Goal: Transaction & Acquisition: Purchase product/service

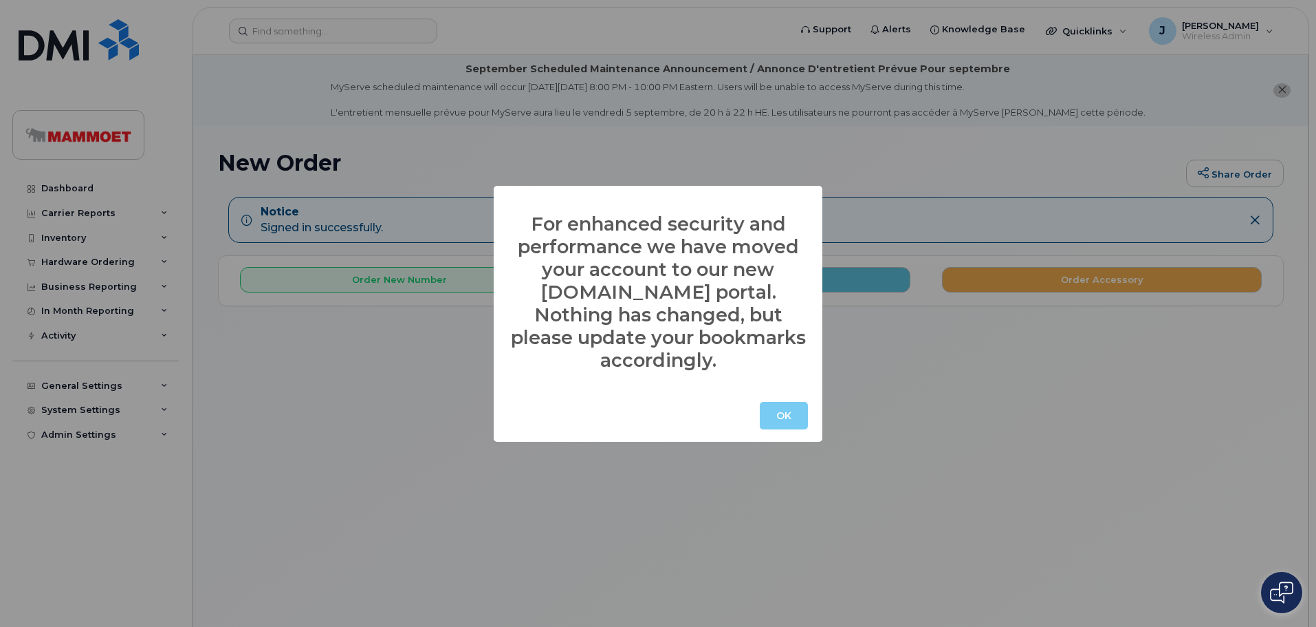
click at [779, 402] on button "OK" at bounding box center [784, 416] width 48 height 28
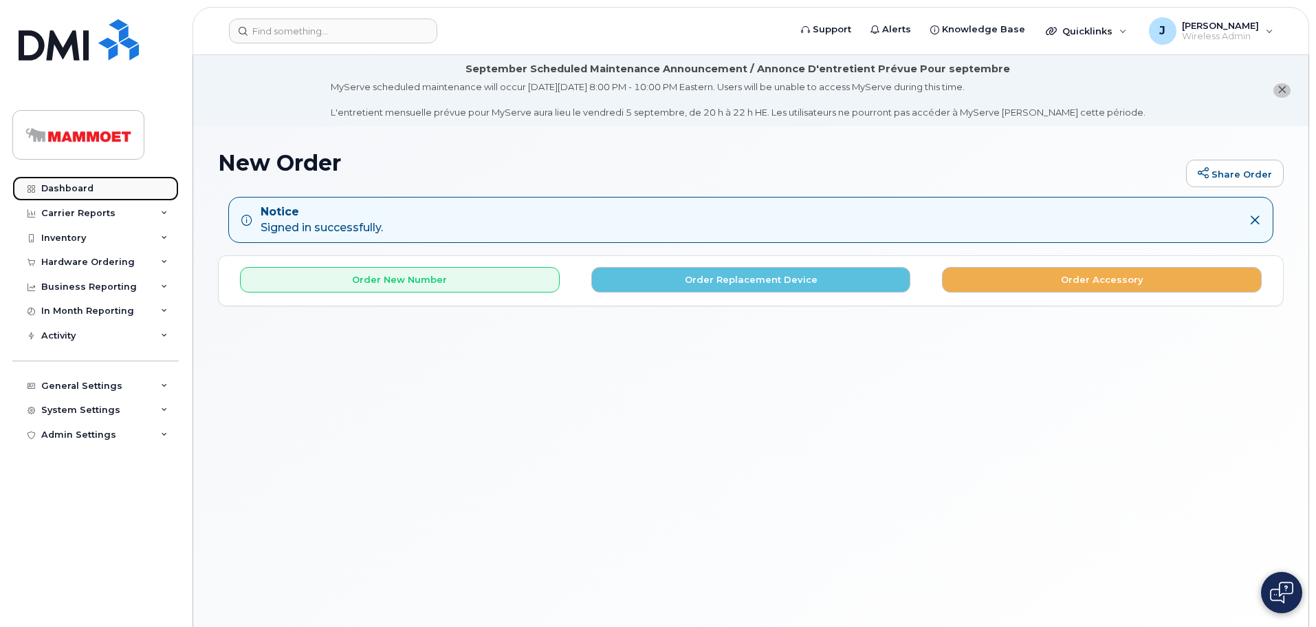
click at [73, 180] on link "Dashboard" at bounding box center [95, 188] width 166 height 25
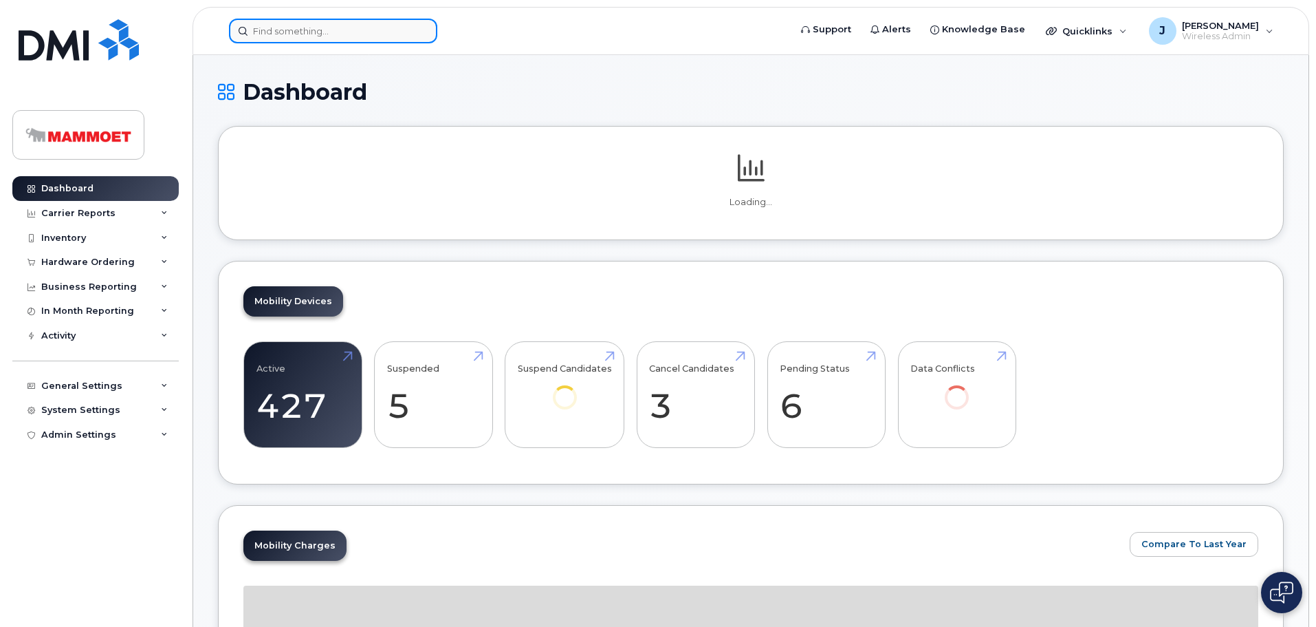
click at [300, 31] on input at bounding box center [333, 31] width 208 height 25
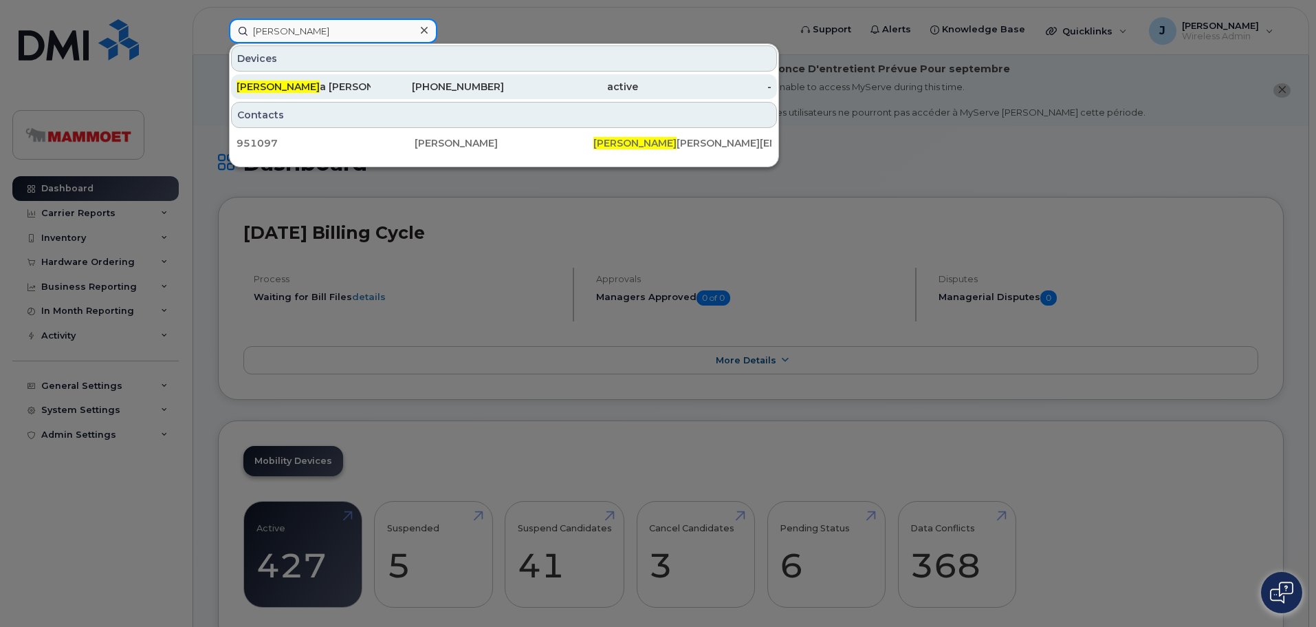
type input "sharl"
click at [279, 85] on div "Sharl a Sagert" at bounding box center [304, 87] width 134 height 14
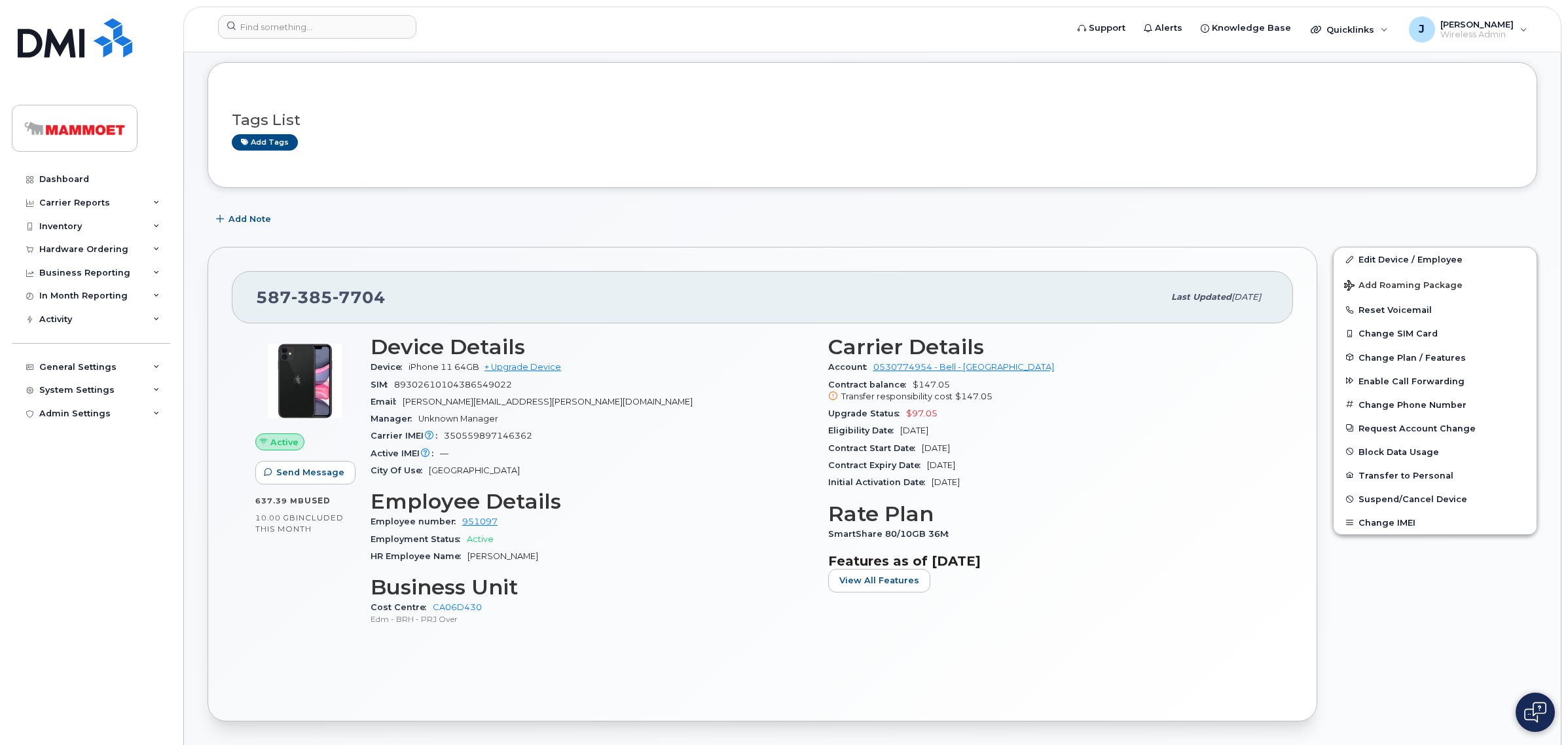
scroll to position [164, 0]
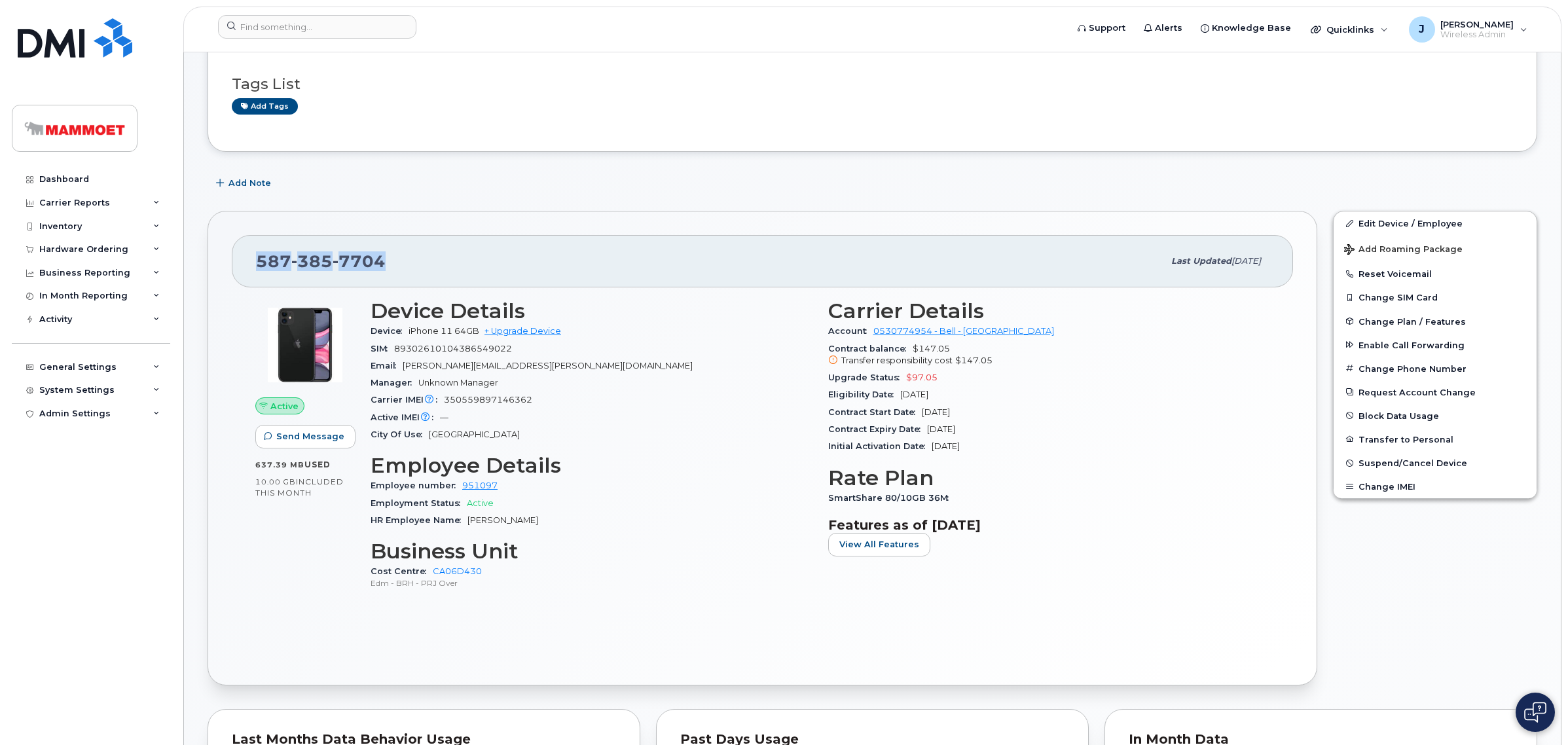
drag, startPoint x: 390, startPoint y: 265, endPoint x: 260, endPoint y: 262, distance: 130.0
click at [260, 262] on div "587 385 7704" at bounding box center [709, 261] width 907 height 28
copy span "587 385 7704"
click at [56, 247] on div "Hardware Ordering" at bounding box center [84, 249] width 89 height 10
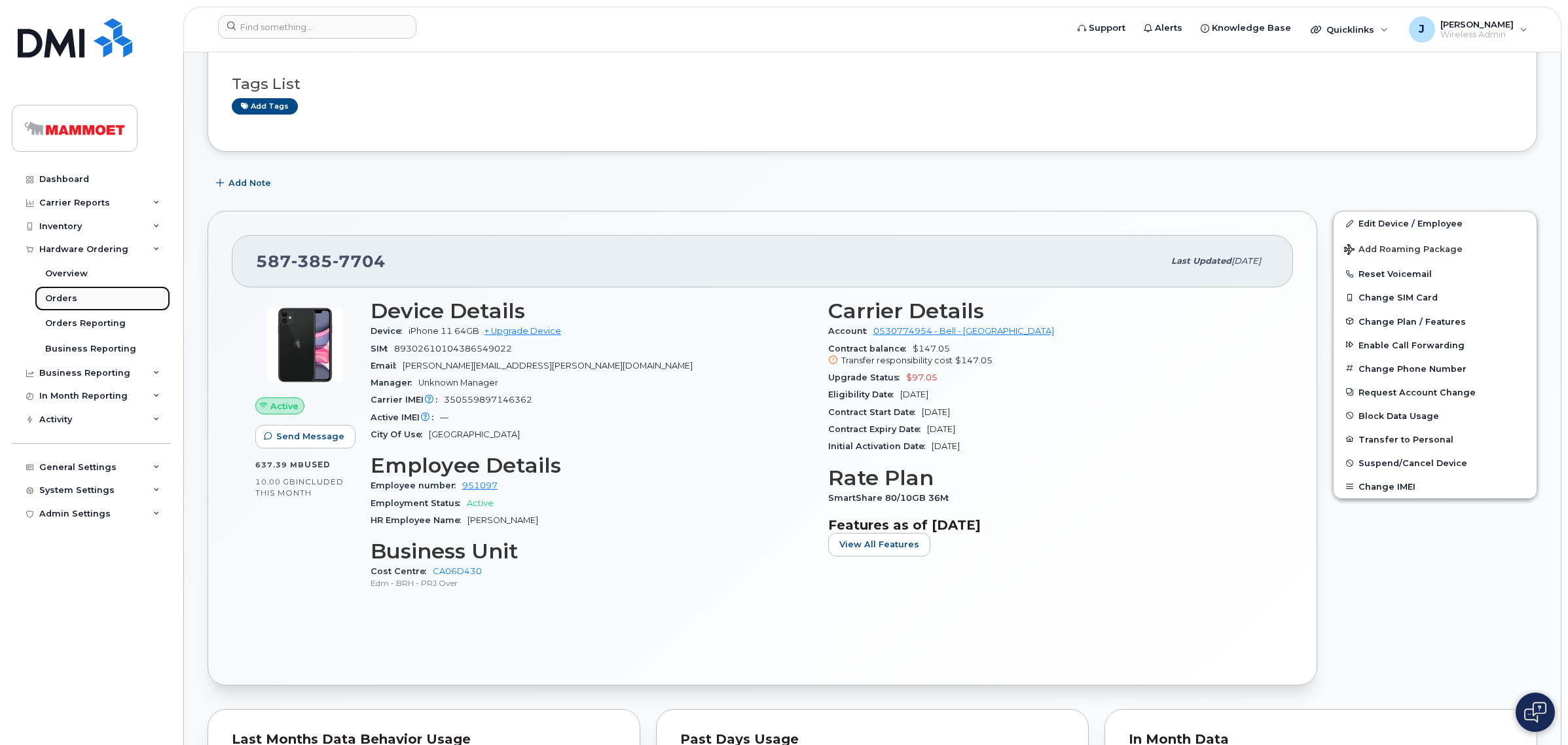
click at [58, 299] on div "Orders" at bounding box center [61, 298] width 32 height 11
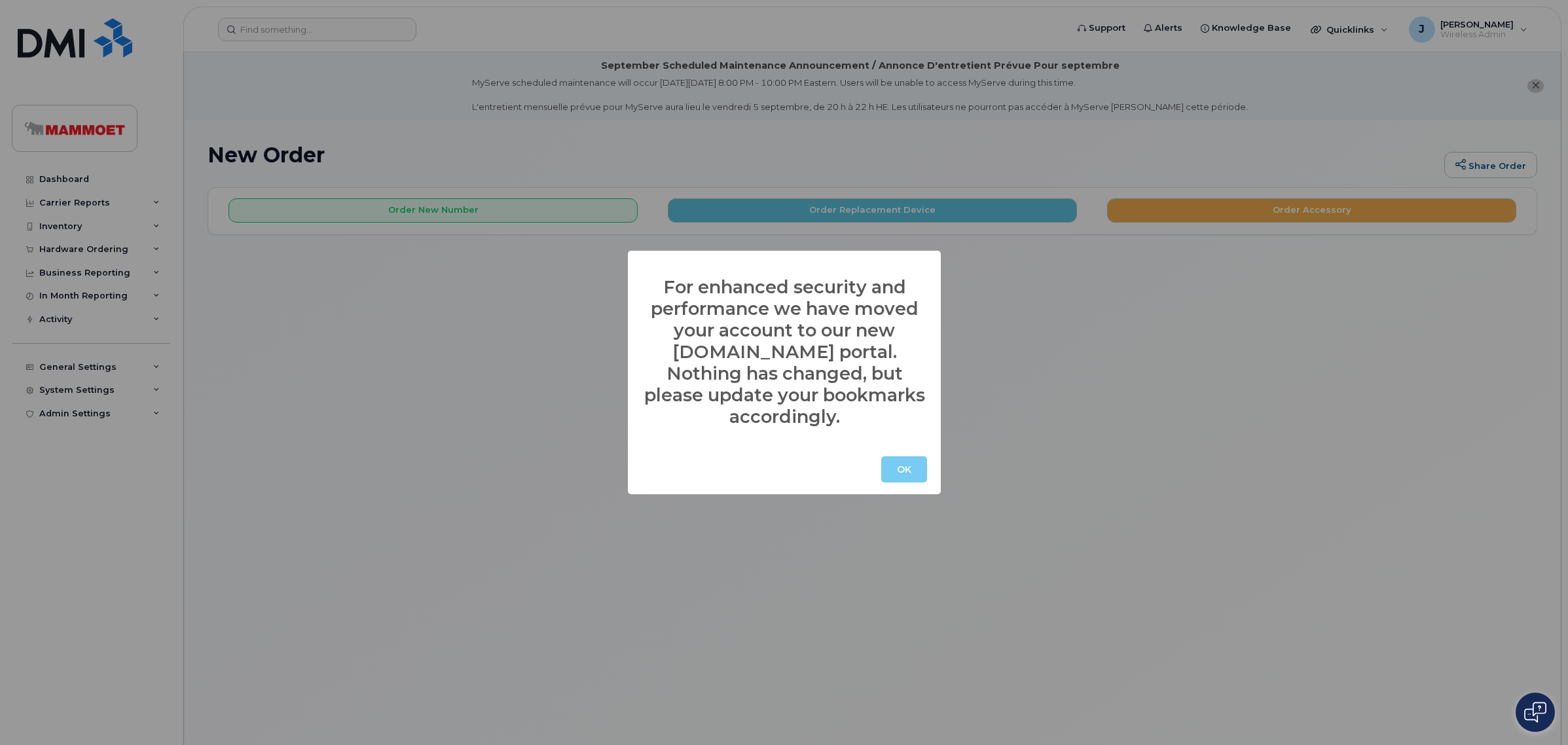
click at [899, 459] on button "OK" at bounding box center [904, 469] width 46 height 27
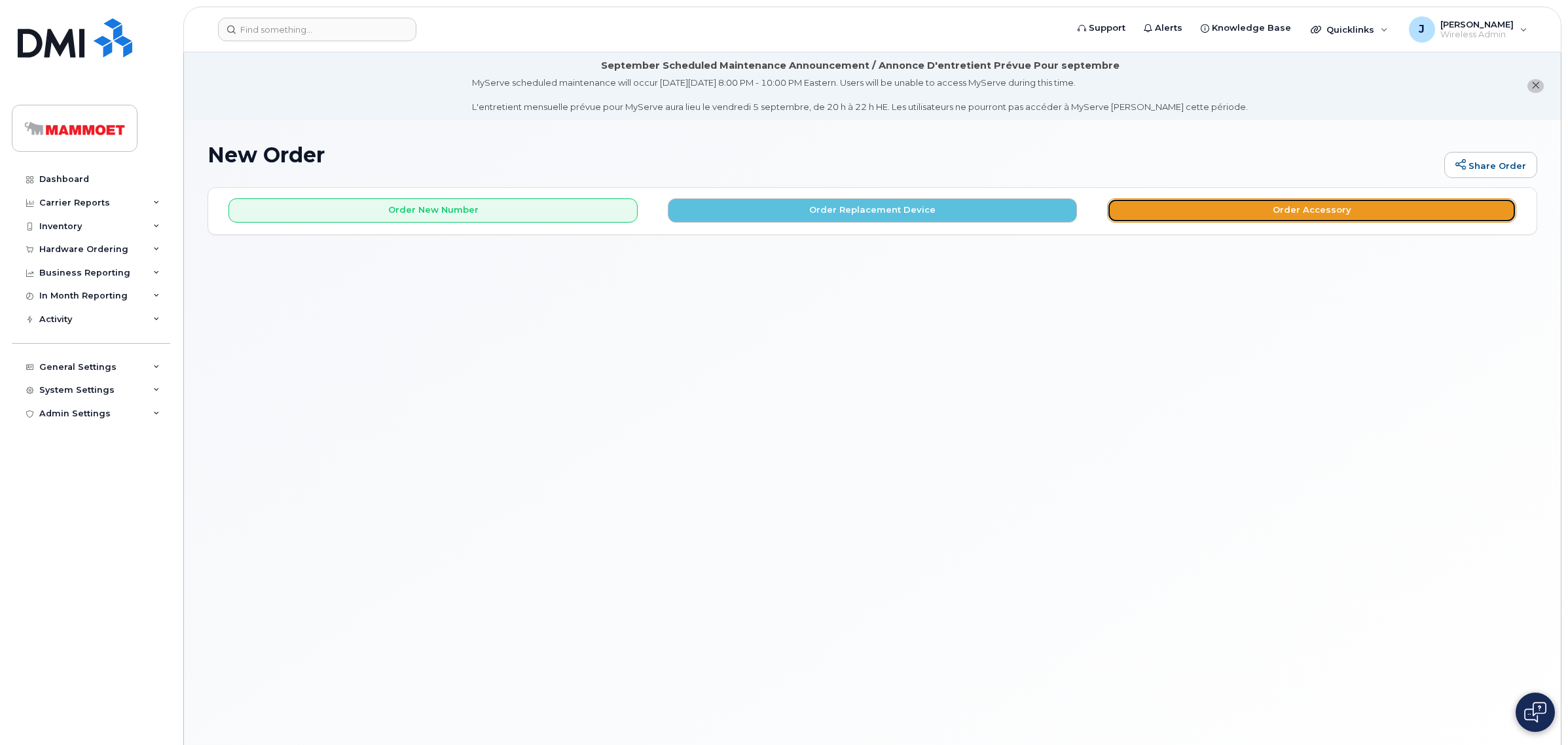
click at [1240, 209] on button "Order Accessory" at bounding box center [1312, 209] width 409 height 24
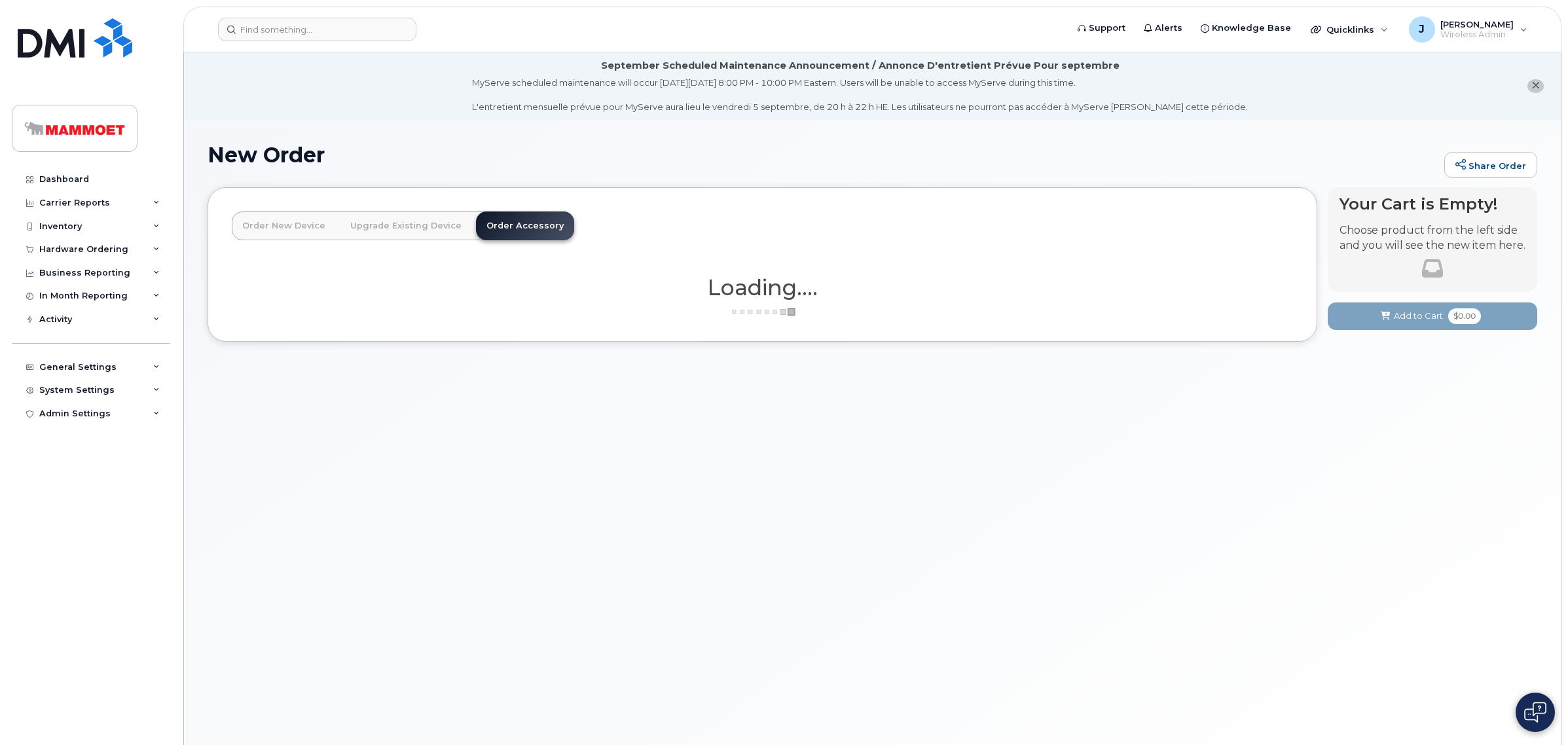
click at [326, 223] on link "Order New Device" at bounding box center [283, 225] width 104 height 29
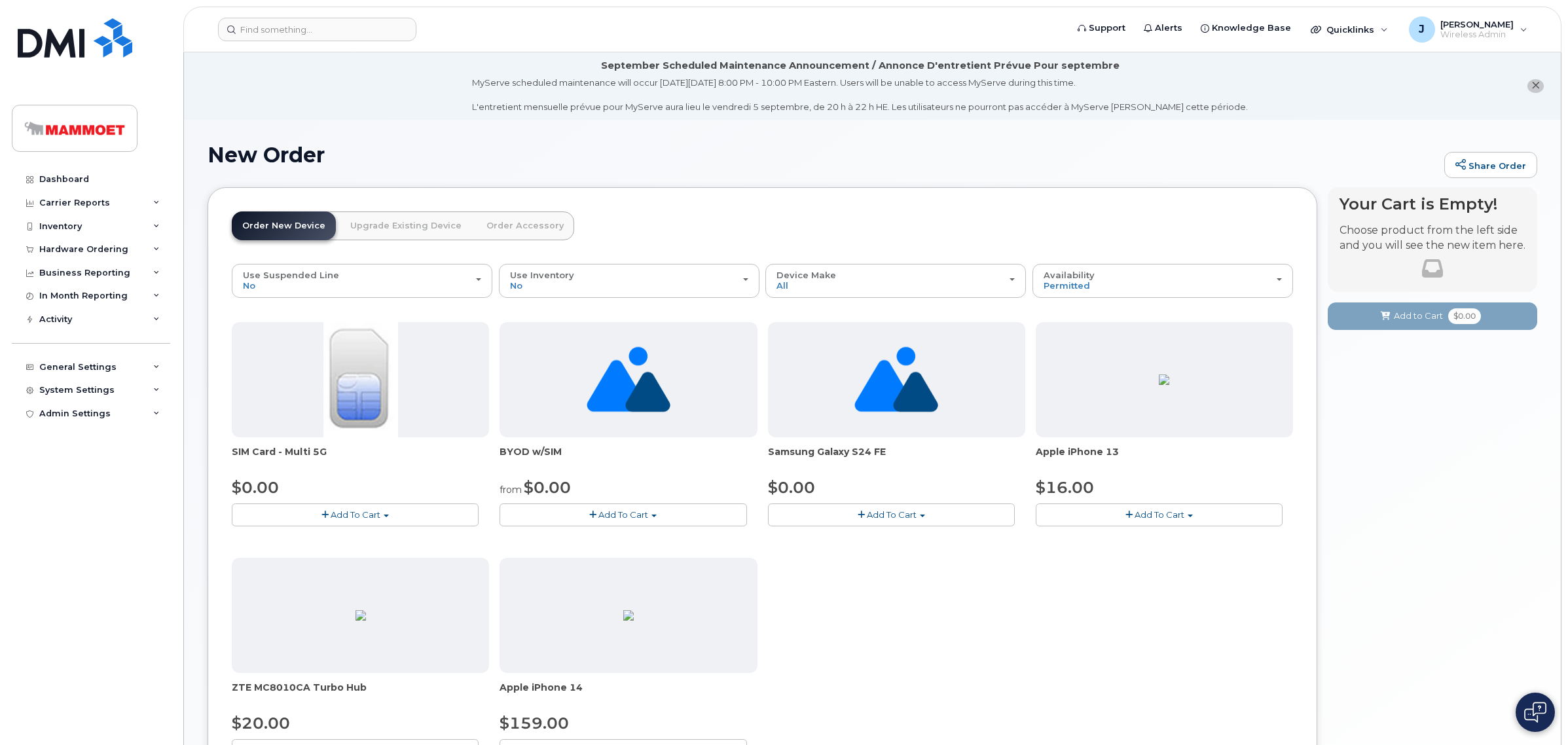
click at [492, 223] on link "Order Accessory" at bounding box center [525, 225] width 98 height 29
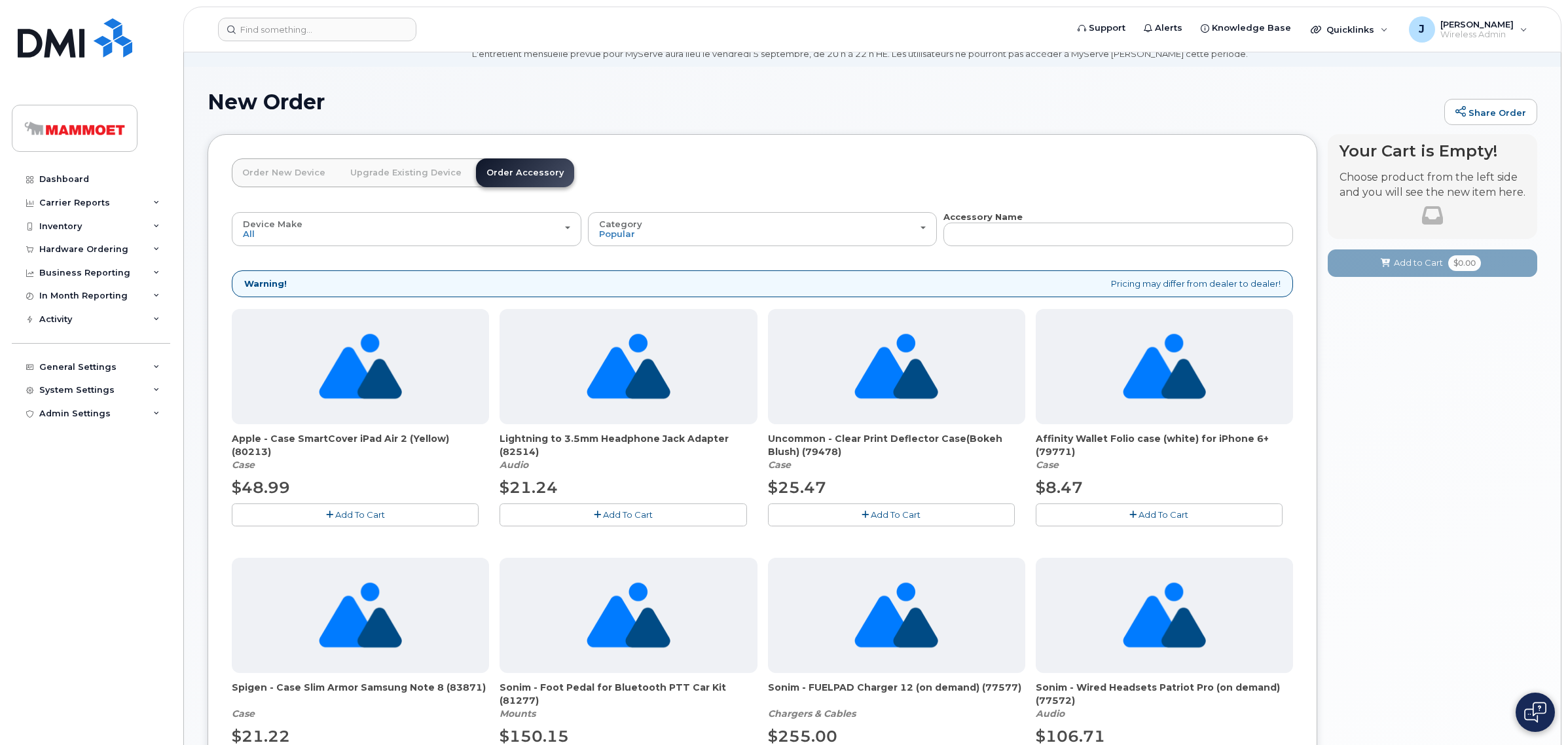
scroll to position [82, 0]
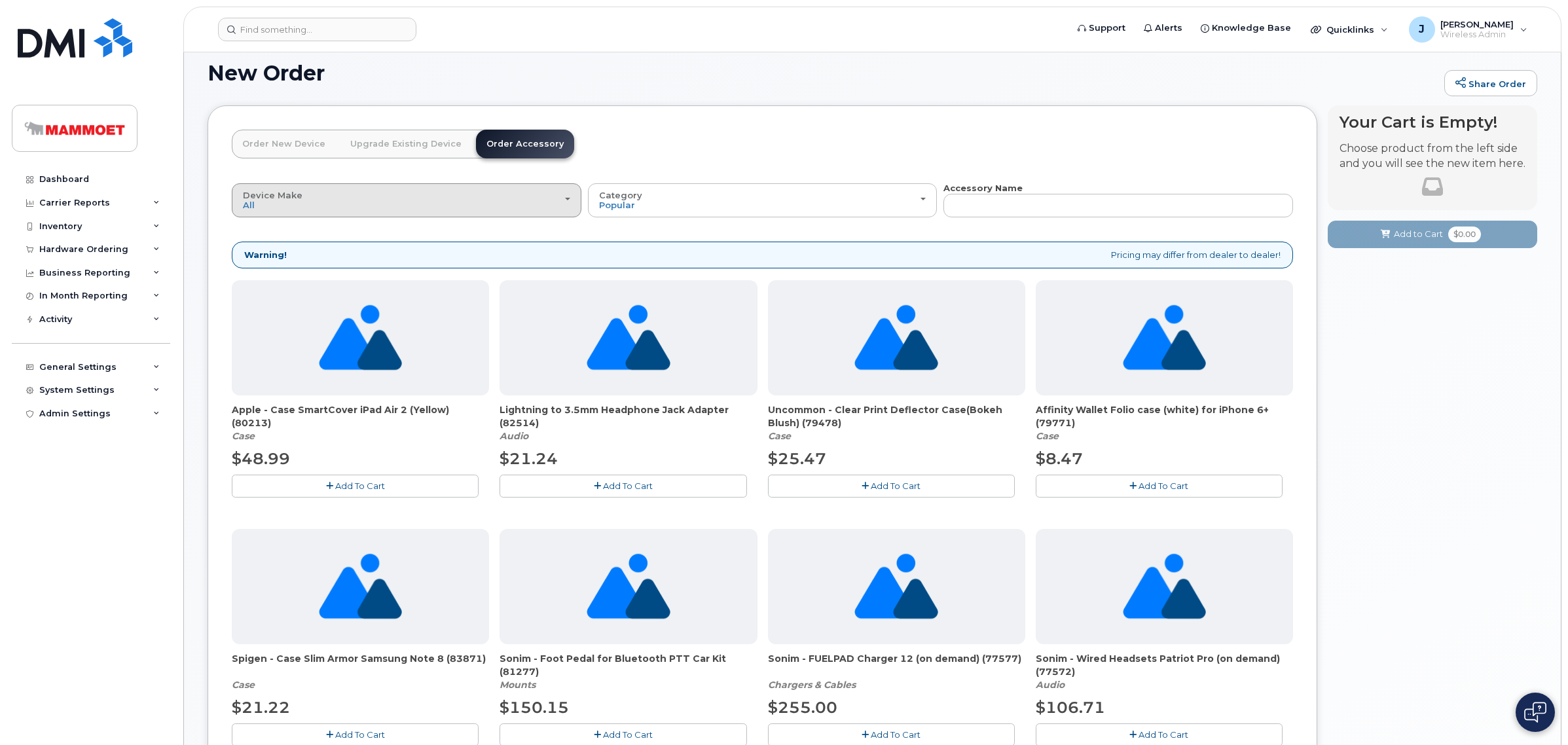
click at [437, 194] on div "Device Make All Aircard Android Cell Phone HUB iPhone Modem Tablet" at bounding box center [407, 200] width 327 height 20
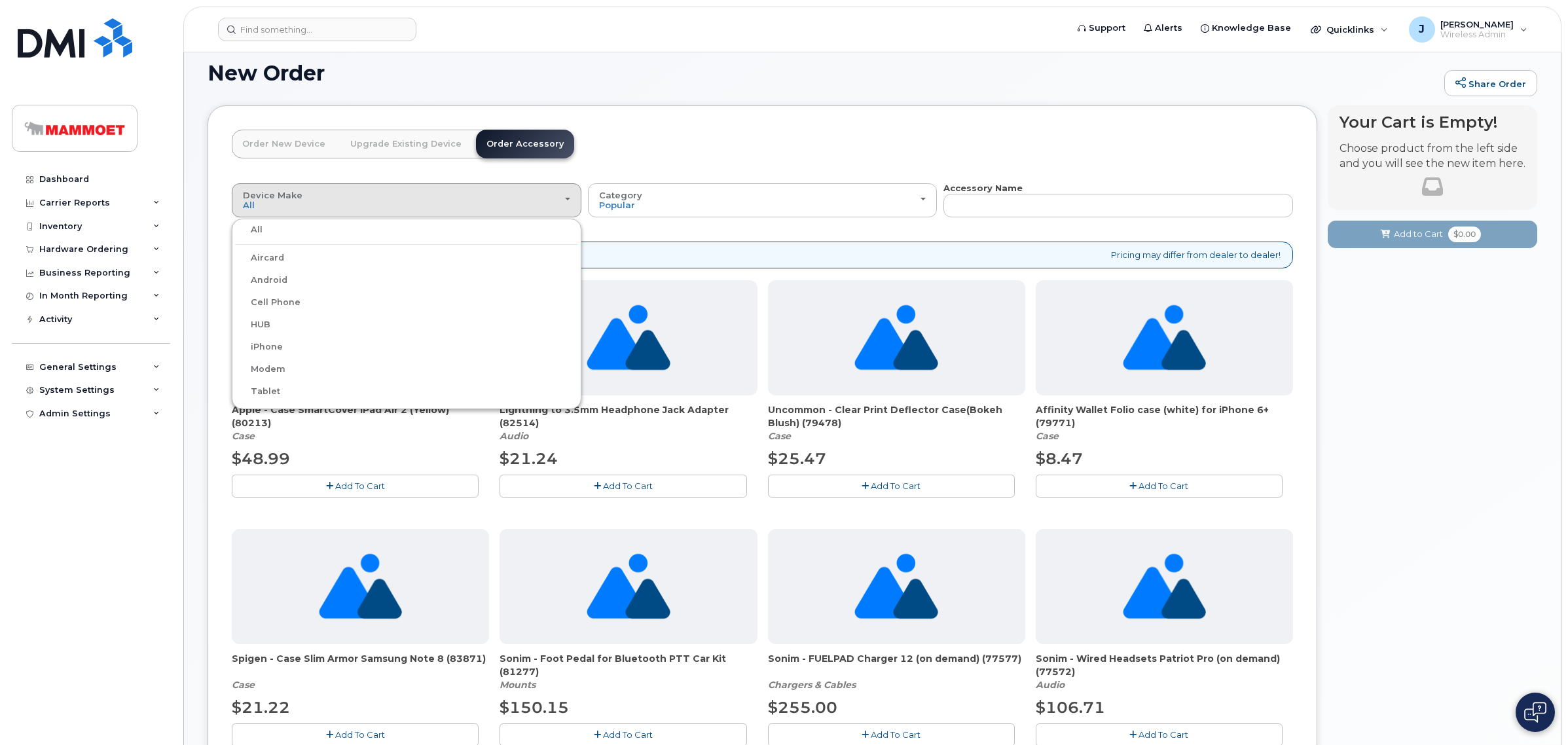
click at [263, 347] on label "iPhone" at bounding box center [259, 346] width 48 height 16
click at [0, 0] on input "iPhone" at bounding box center [0, 0] width 0 height 0
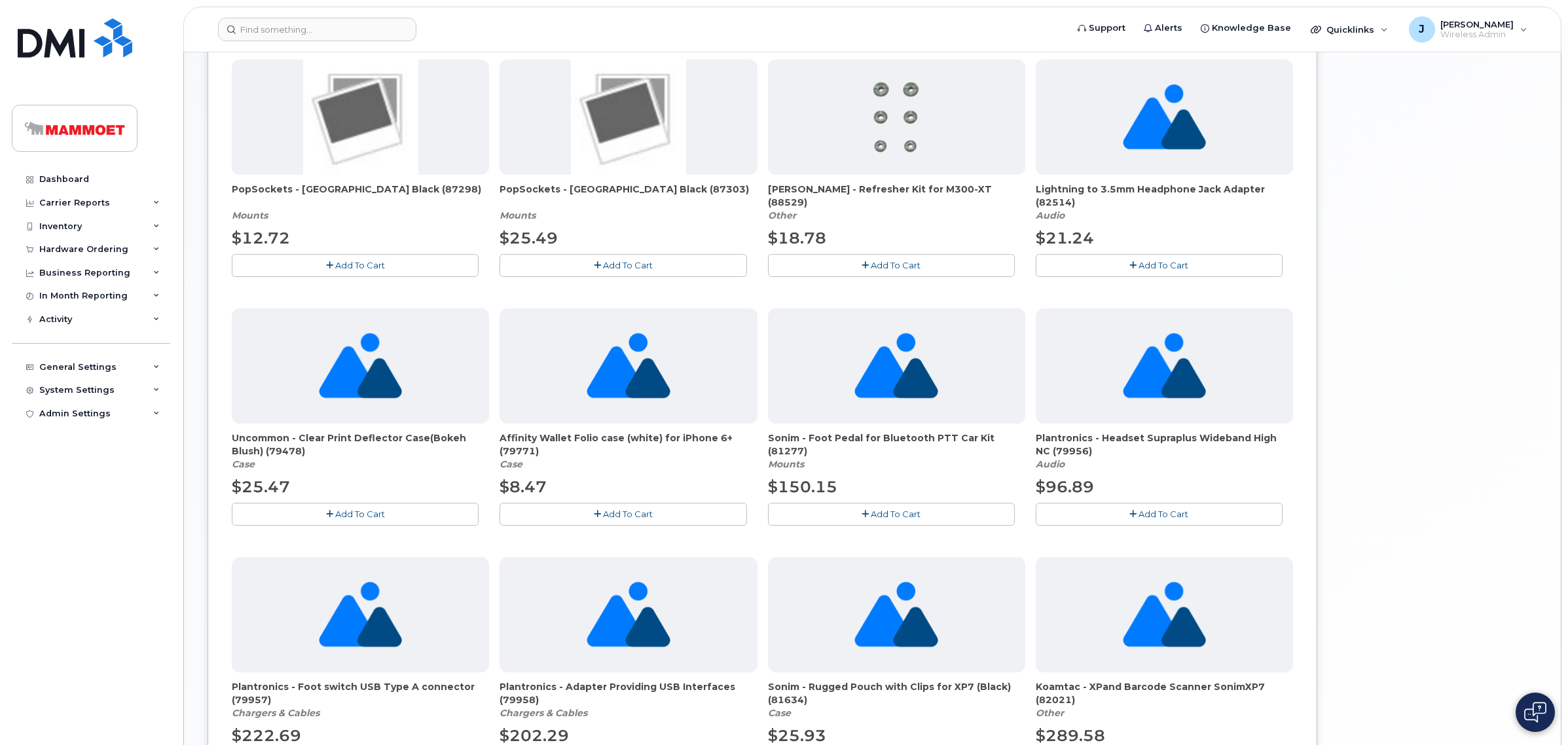
scroll to position [429, 0]
